Goal: Transaction & Acquisition: Purchase product/service

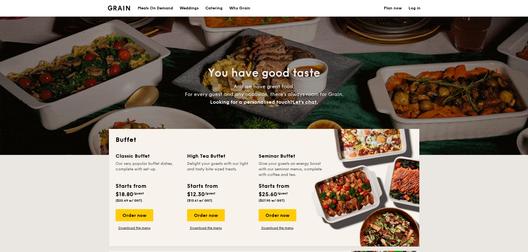
select select
click at [200, 229] on link "Download the menu" at bounding box center [206, 228] width 38 height 4
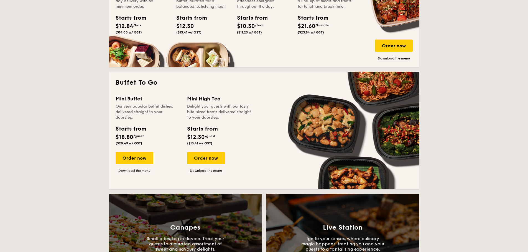
scroll to position [305, 0]
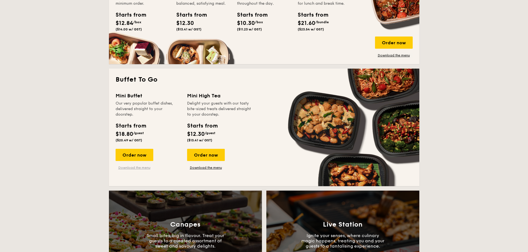
click at [124, 169] on link "Download the menu" at bounding box center [135, 168] width 38 height 4
click at [206, 167] on link "Download the menu" at bounding box center [206, 168] width 38 height 4
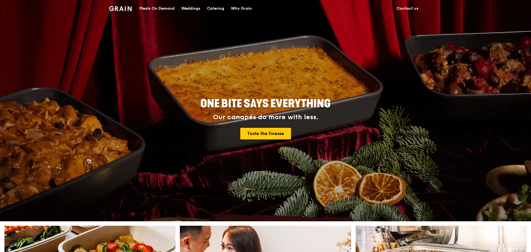
click at [159, 9] on div "Meals On Demand" at bounding box center [156, 8] width 35 height 17
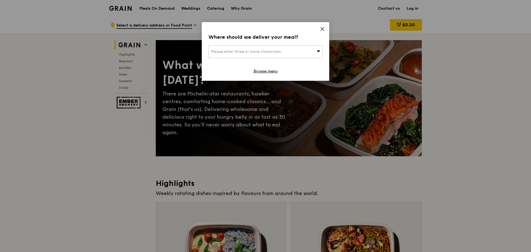
click at [273, 52] on span "Please enter three or more characters" at bounding box center [246, 51] width 70 height 5
click at [273, 52] on input "search" at bounding box center [266, 52] width 114 height 12
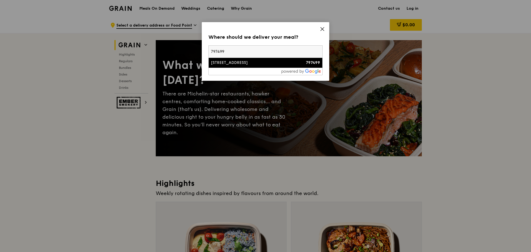
type input "797499"
click at [236, 58] on li "[STREET_ADDRESS] 797499" at bounding box center [266, 63] width 114 height 10
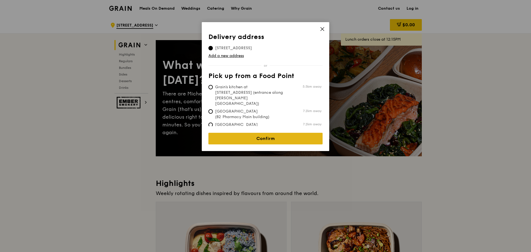
click at [266, 138] on link "Confirm" at bounding box center [265, 139] width 114 height 12
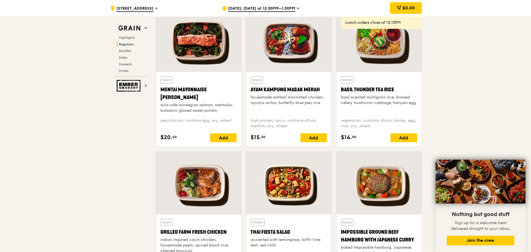
scroll to position [610, 0]
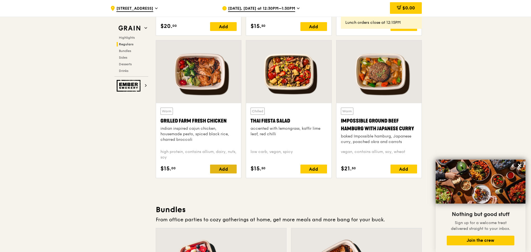
click at [236, 173] on div "Add" at bounding box center [223, 169] width 27 height 9
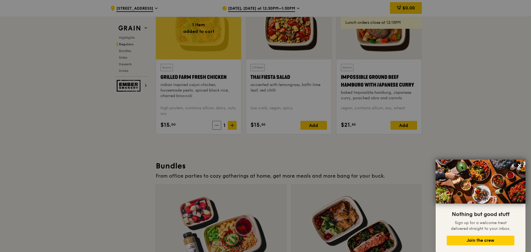
scroll to position [721, 0]
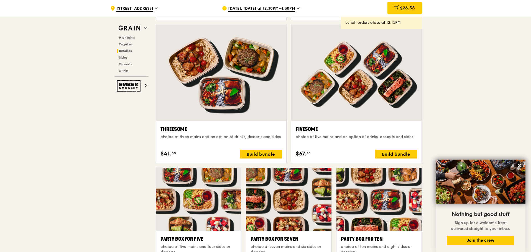
scroll to position [998, 0]
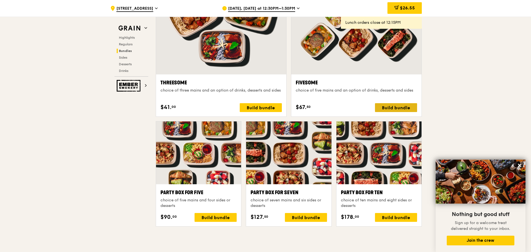
click at [400, 105] on div "Build bundle" at bounding box center [396, 107] width 42 height 9
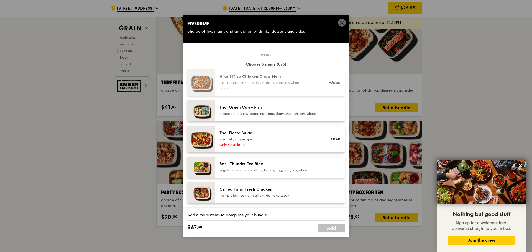
click at [338, 21] on span at bounding box center [342, 23] width 8 height 8
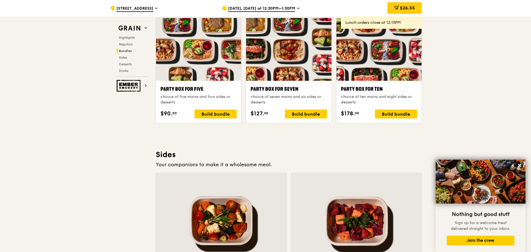
scroll to position [1108, 0]
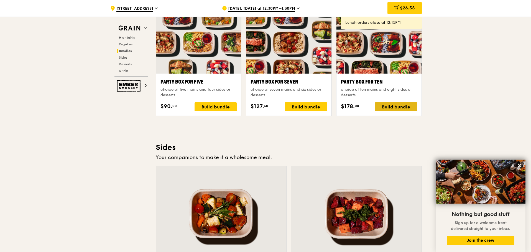
click at [389, 109] on div "Build bundle" at bounding box center [396, 107] width 42 height 9
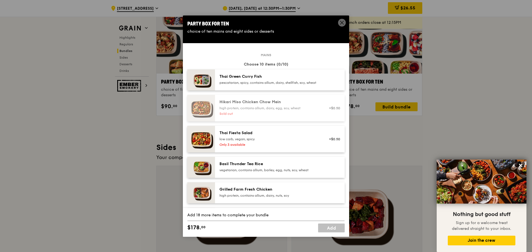
click at [340, 23] on icon at bounding box center [341, 22] width 5 height 5
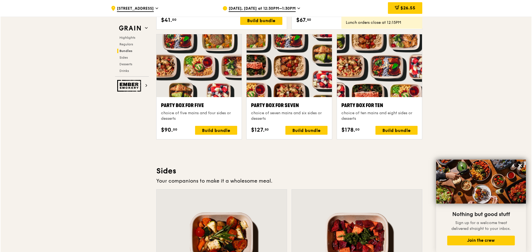
scroll to position [1081, 0]
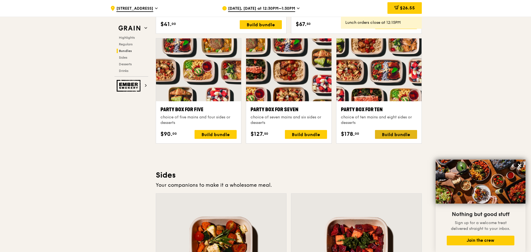
click at [397, 135] on div "Build bundle" at bounding box center [396, 134] width 42 height 9
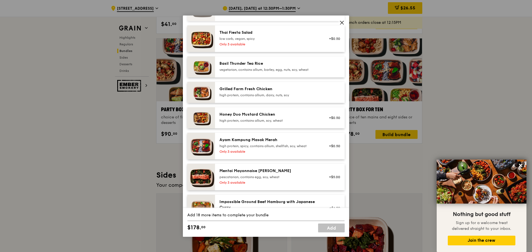
scroll to position [83, 0]
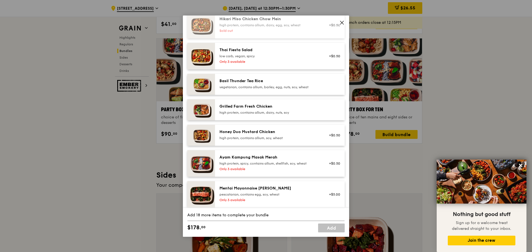
click at [286, 115] on div "high protein, contains allium, dairy, nuts, soy" at bounding box center [268, 113] width 99 height 4
click at [265, 115] on div "high protein, contains allium, dairy, nuts, soy" at bounding box center [268, 113] width 99 height 4
click at [284, 135] on div "Honey Duo Mustard Chicken" at bounding box center [268, 132] width 99 height 6
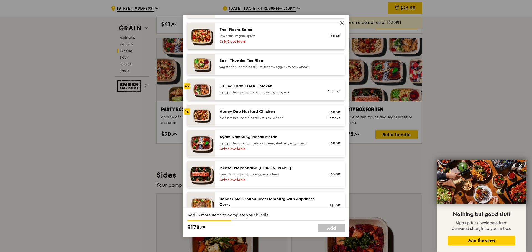
scroll to position [139, 0]
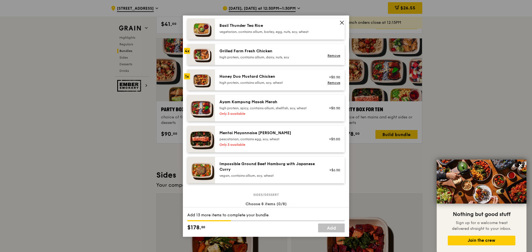
click at [254, 142] on div "pescatarian, contains egg, soy, wheat" at bounding box center [268, 139] width 99 height 4
click at [273, 86] on div "Honey Duo Mustard Chicken high protein, contains allium, soy, wheat" at bounding box center [269, 80] width 106 height 12
click at [277, 136] on div "Mentai Mayonnaise [PERSON_NAME]" at bounding box center [268, 134] width 99 height 6
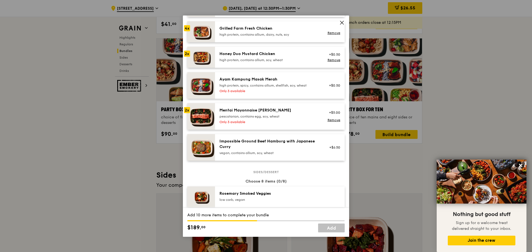
scroll to position [166, 0]
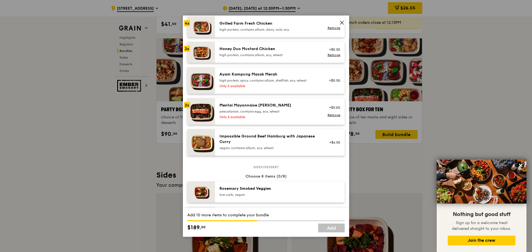
click at [280, 119] on div "Only 3 available" at bounding box center [268, 117] width 99 height 4
click at [334, 117] on link "Remove" at bounding box center [334, 115] width 13 height 4
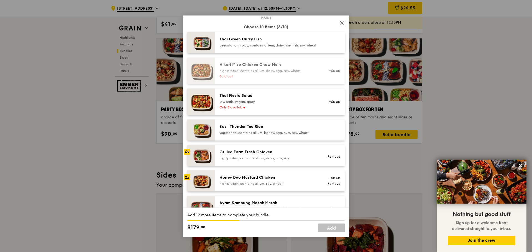
scroll to position [28, 0]
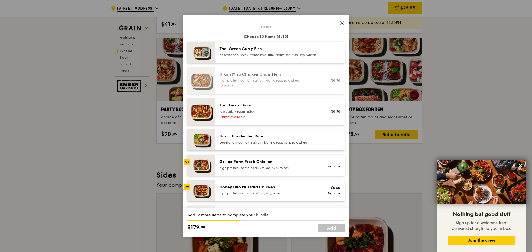
click at [206, 149] on img at bounding box center [201, 139] width 28 height 21
click at [210, 122] on img at bounding box center [201, 111] width 28 height 27
click at [278, 108] on div "Thai Fiesta Salad" at bounding box center [268, 106] width 99 height 6
click at [328, 117] on link "Remove" at bounding box center [334, 115] width 13 height 4
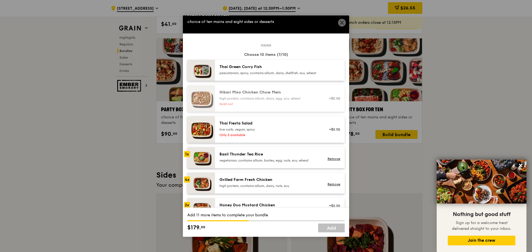
scroll to position [0, 0]
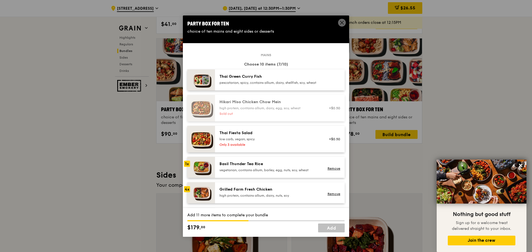
click at [294, 86] on div "Thai Green [PERSON_NAME] Fish pescatarian, spicy, contains allium, dairy, shell…" at bounding box center [269, 80] width 106 height 12
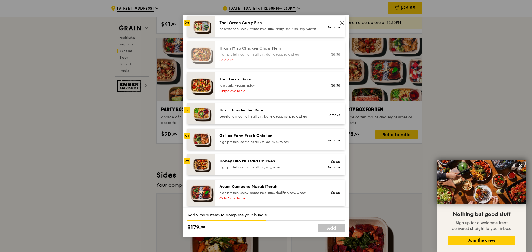
scroll to position [55, 0]
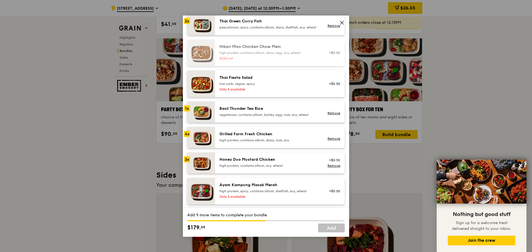
click at [277, 117] on div "vegetarian, contains allium, barley, egg, nuts, soy, wheat" at bounding box center [268, 115] width 99 height 4
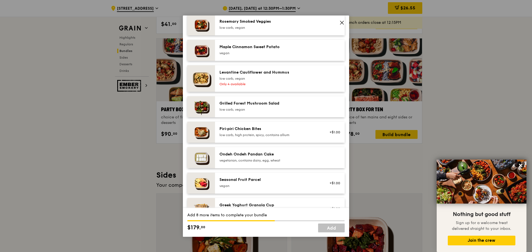
scroll to position [360, 0]
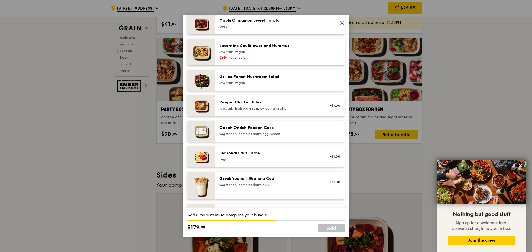
click at [260, 85] on div "low carb, vegan" at bounding box center [268, 83] width 99 height 4
click at [280, 111] on div "low carb, high protein, spicy, contains allium" at bounding box center [268, 108] width 99 height 4
click at [280, 110] on div "Piri‑piri Chicken Bites low carb, high protein, spicy, contains allium" at bounding box center [268, 105] width 99 height 11
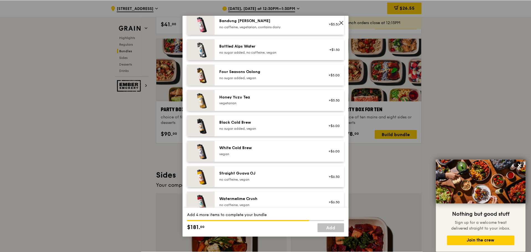
scroll to position [662, 0]
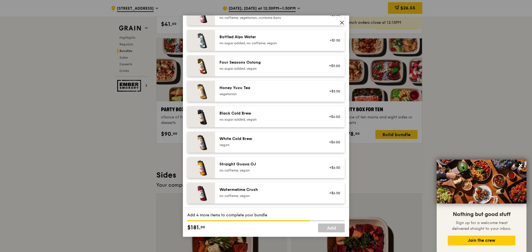
click at [340, 20] on icon at bounding box center [341, 22] width 5 height 5
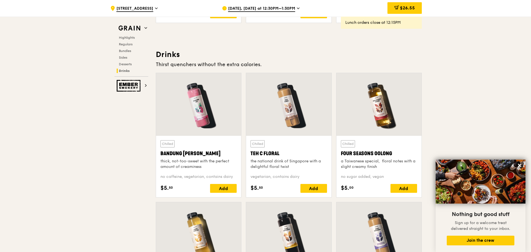
scroll to position [2078, 0]
